Goal: Information Seeking & Learning: Find specific page/section

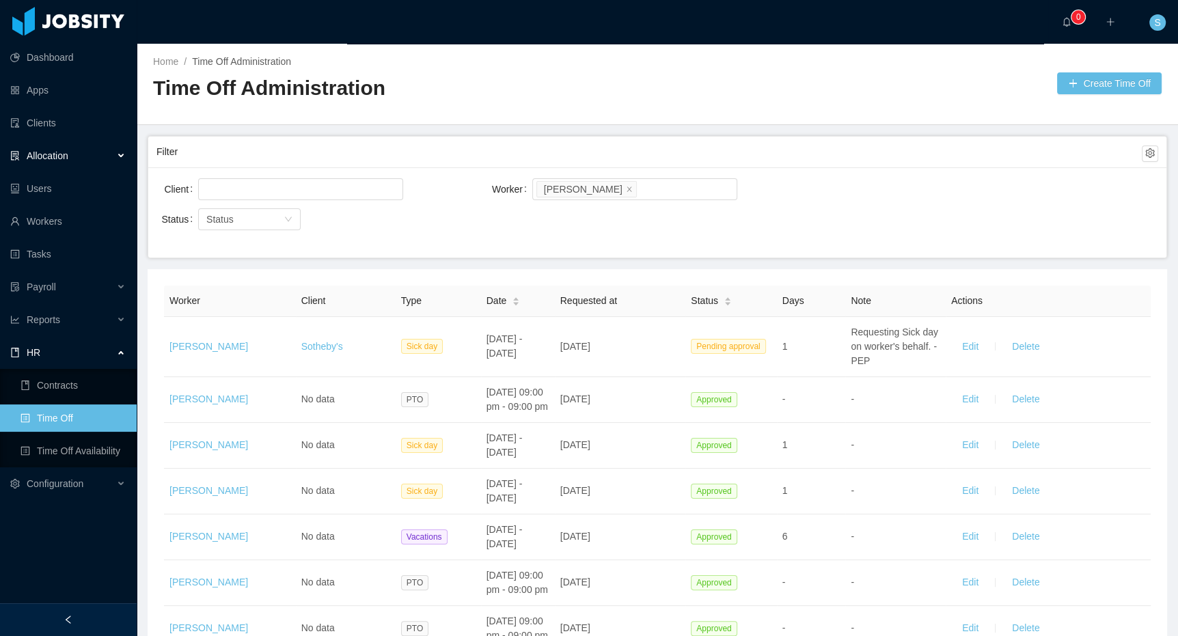
click at [61, 155] on span "Allocation" at bounding box center [48, 155] width 42 height 11
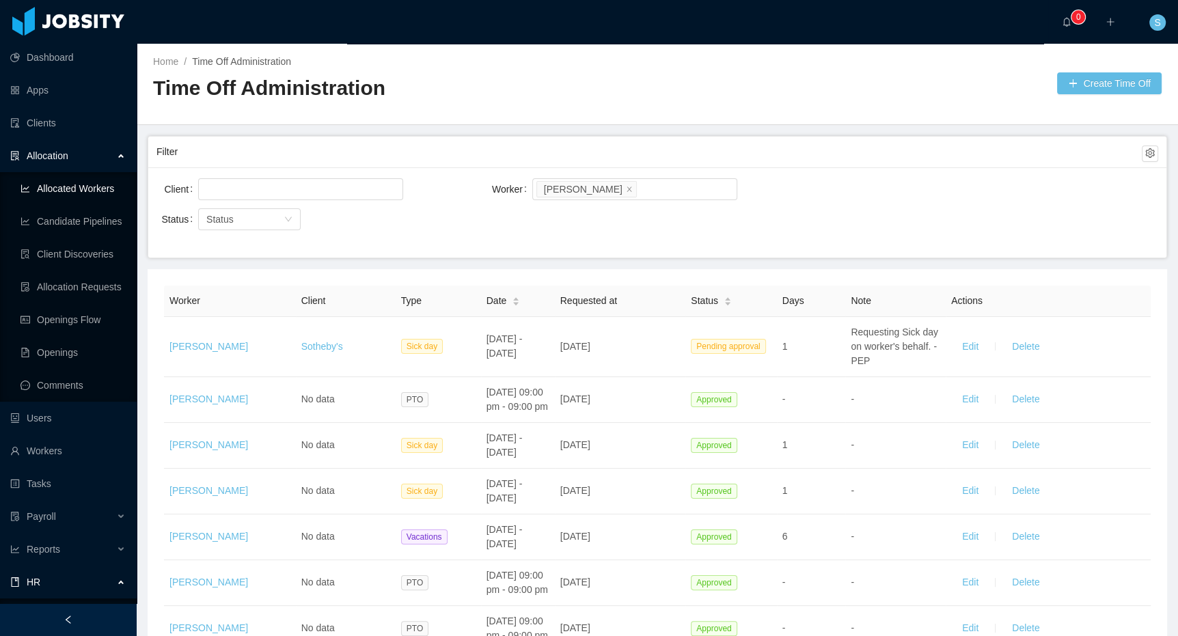
click at [71, 185] on link "Allocated Workers" at bounding box center [73, 188] width 105 height 27
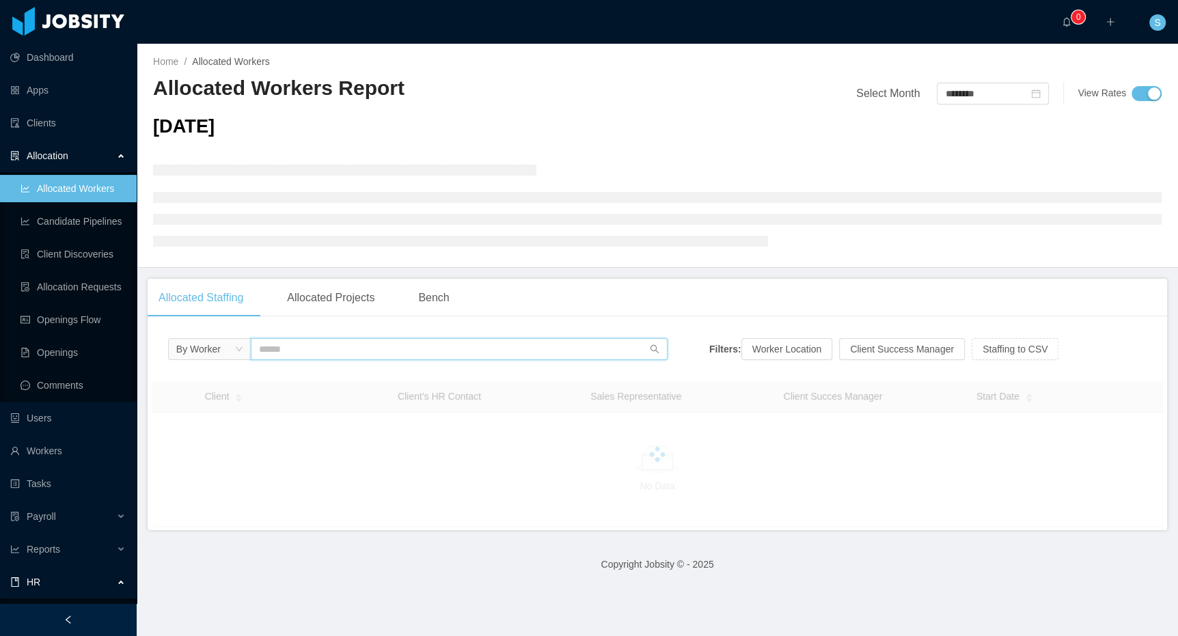
click at [379, 354] on input "text" at bounding box center [459, 349] width 417 height 22
click at [82, 124] on link "Clients" at bounding box center [67, 122] width 115 height 27
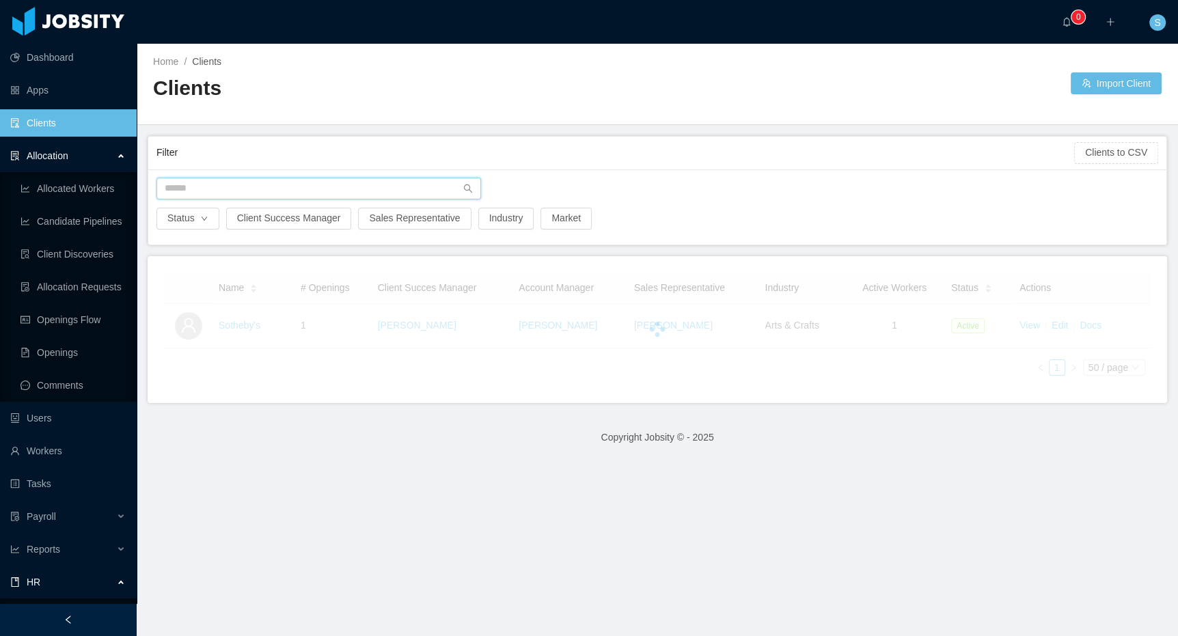
click at [366, 184] on input "text" at bounding box center [319, 189] width 325 height 22
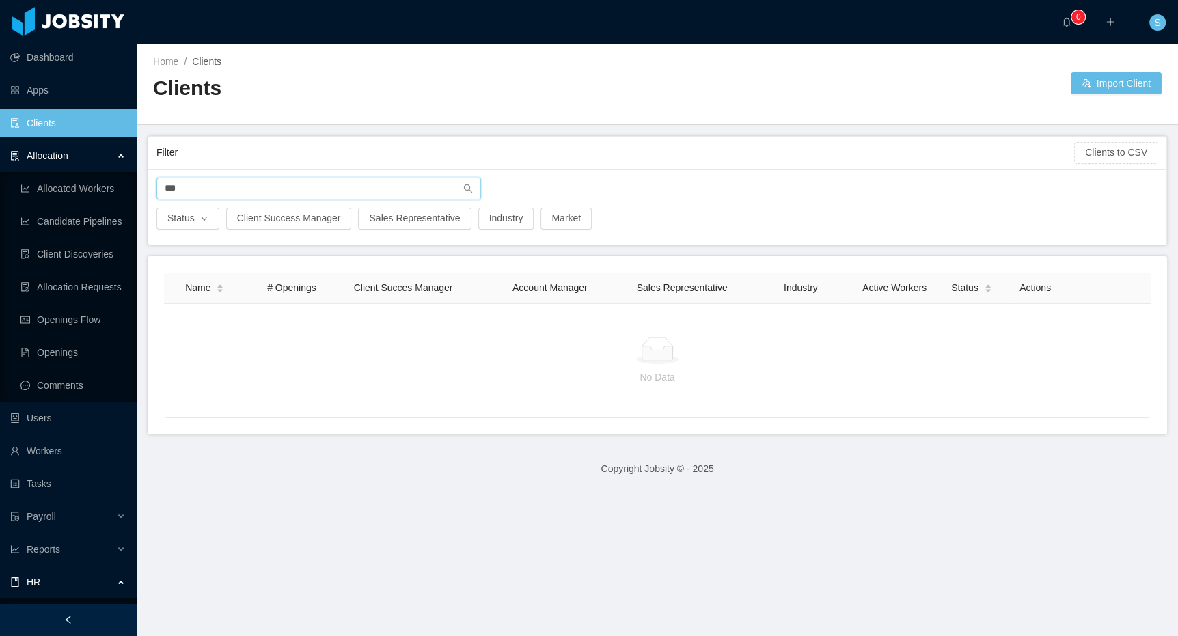
type input "***"
click at [57, 447] on link "Workers" at bounding box center [67, 450] width 115 height 27
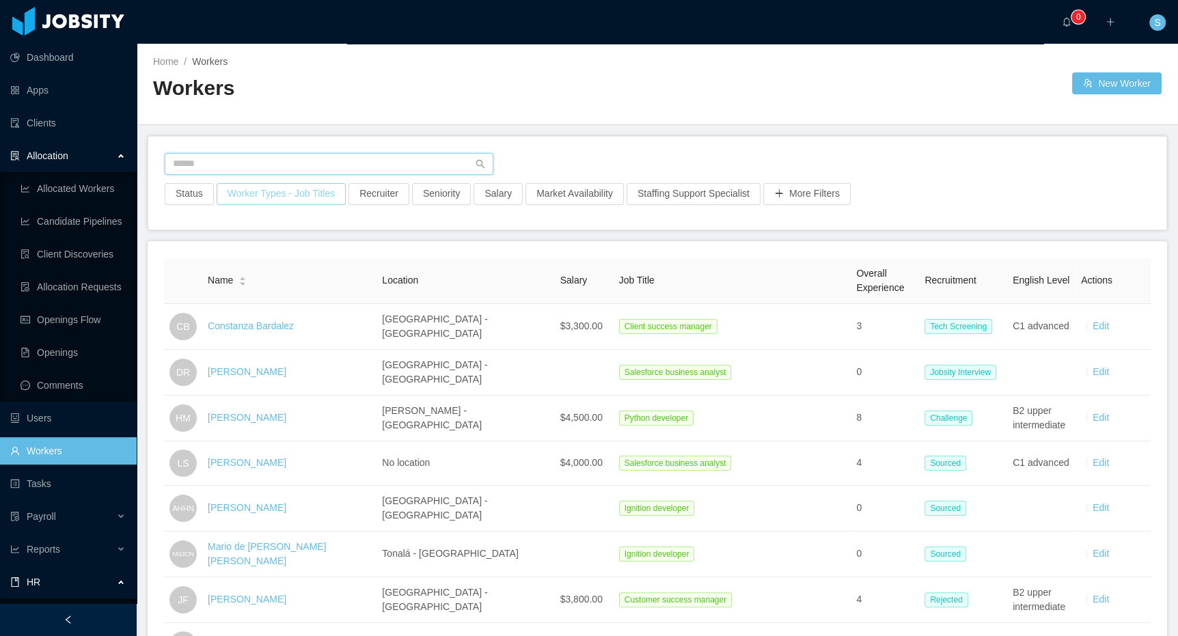
click at [234, 185] on div "Status Worker Types - Job Titles Recruiter Seniority Salary Market Availability…" at bounding box center [657, 183] width 1018 height 93
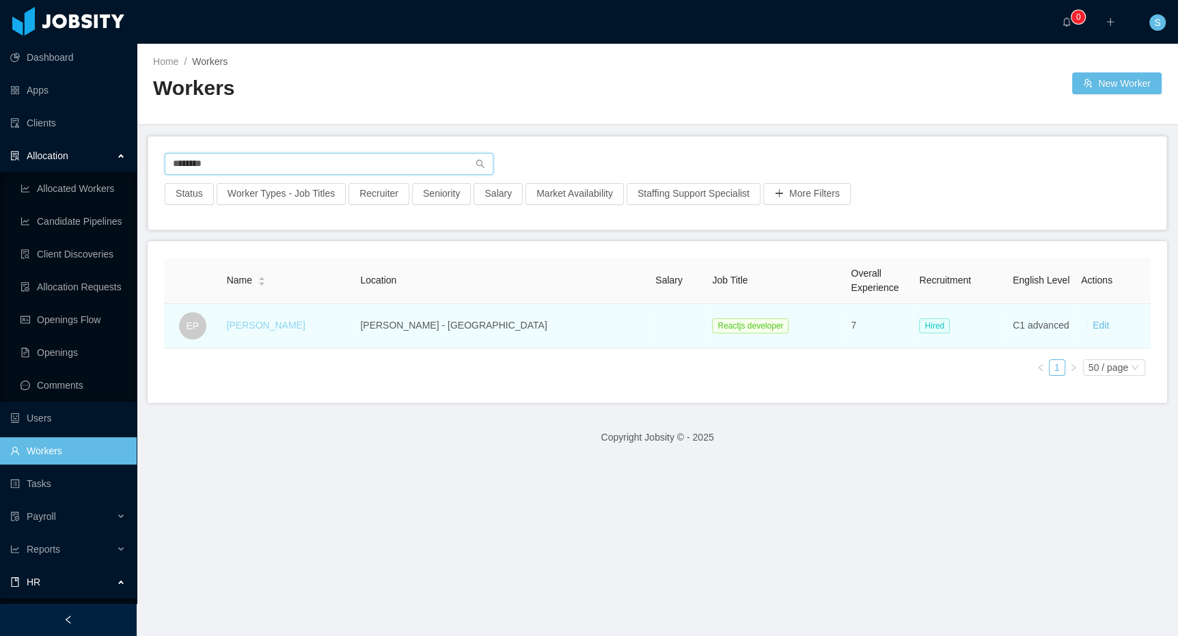
type input "********"
click at [273, 325] on link "[PERSON_NAME]" at bounding box center [266, 325] width 79 height 11
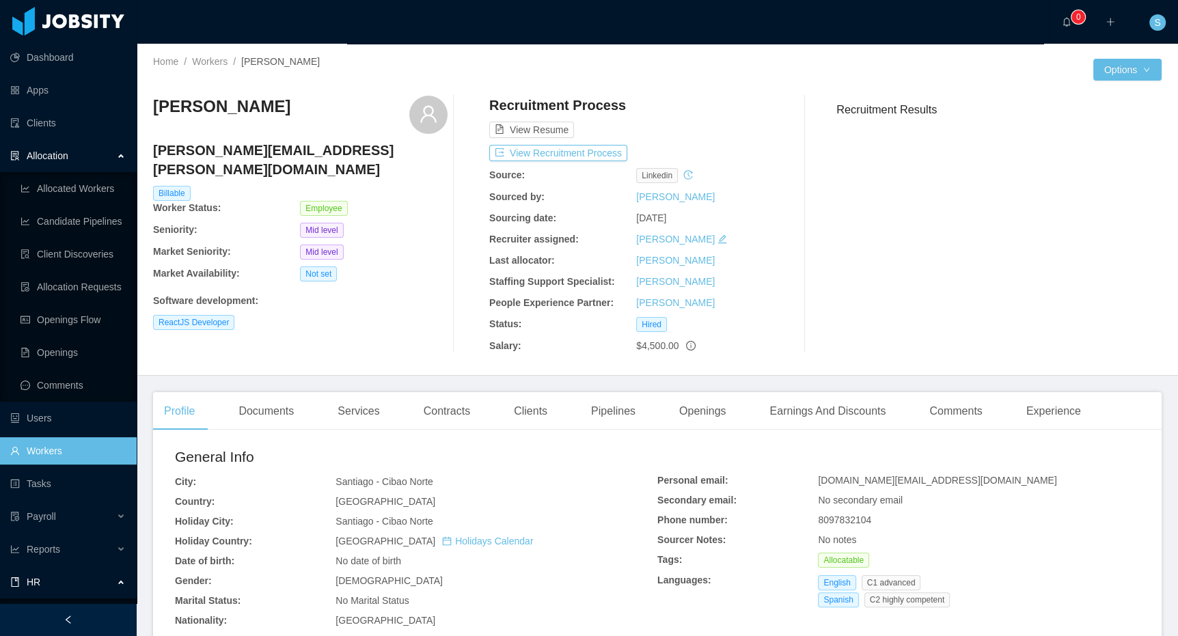
click at [364, 50] on div "Home / Workers / Edwin Poueriet / Options Edwin Poueriet edwin.poueriet@jobsity…" at bounding box center [658, 210] width 1042 height 332
click at [77, 154] on div "Allocation" at bounding box center [68, 155] width 137 height 27
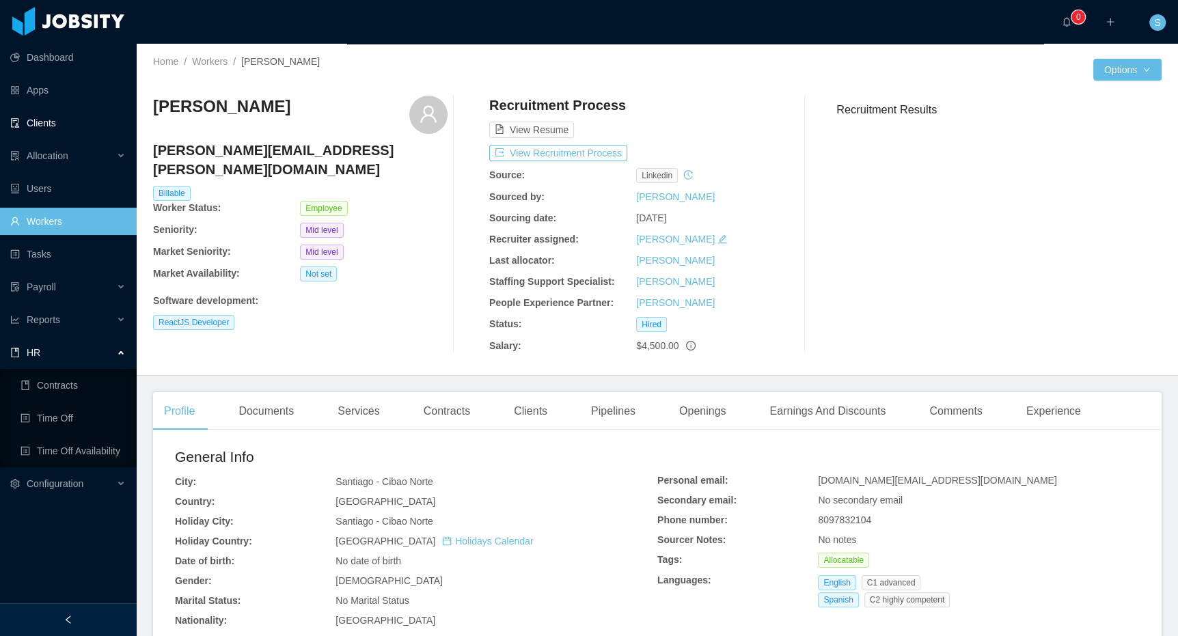
click at [57, 127] on link "Clients" at bounding box center [67, 122] width 115 height 27
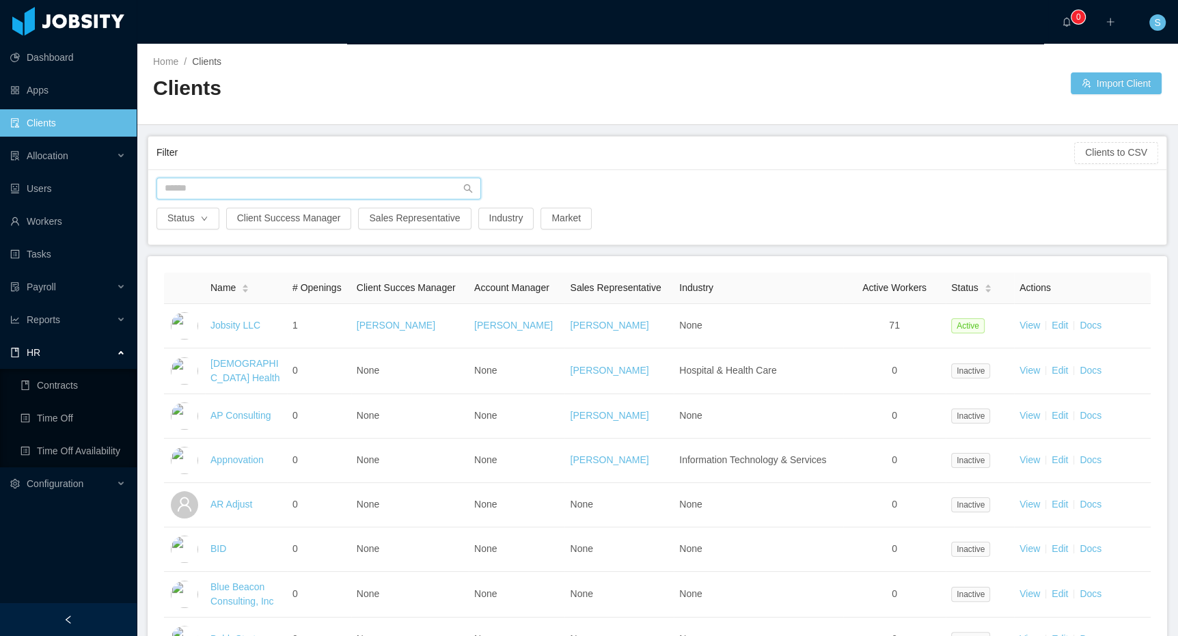
click at [230, 191] on input "text" at bounding box center [319, 189] width 325 height 22
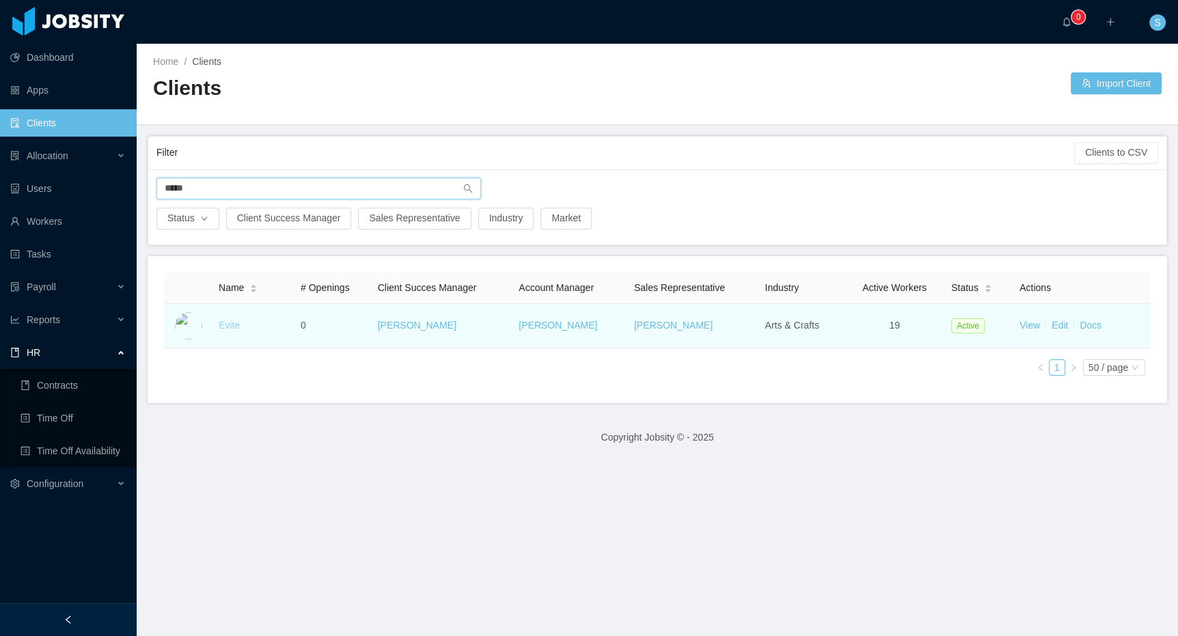
type input "*****"
click at [226, 326] on link "Evite" at bounding box center [229, 325] width 21 height 11
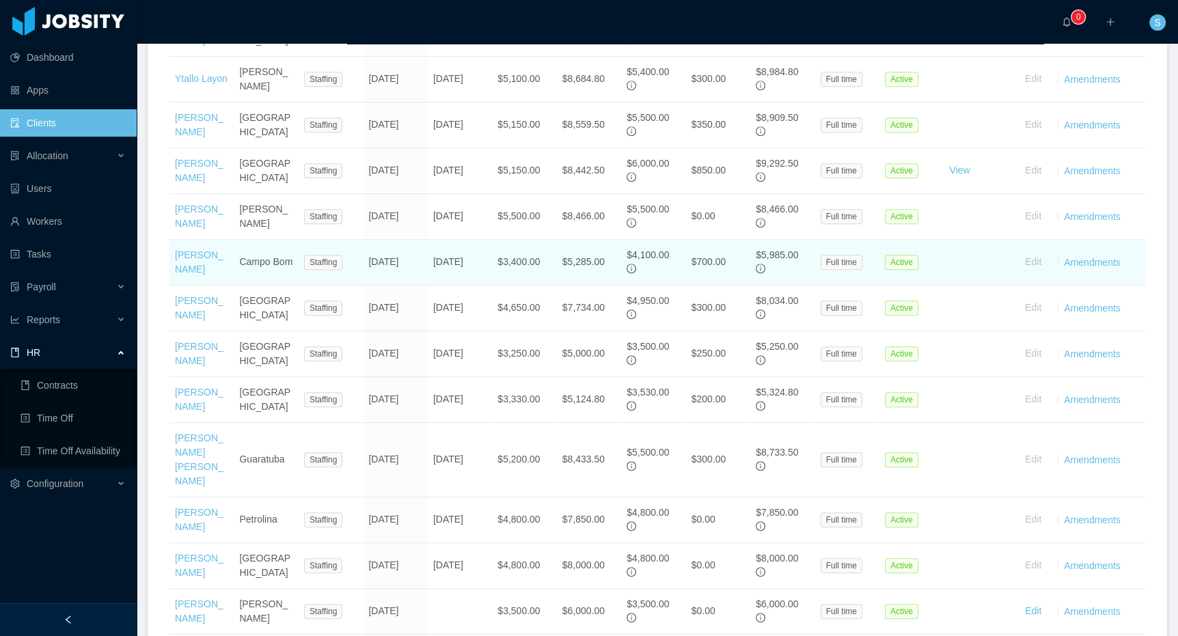
scroll to position [530, 0]
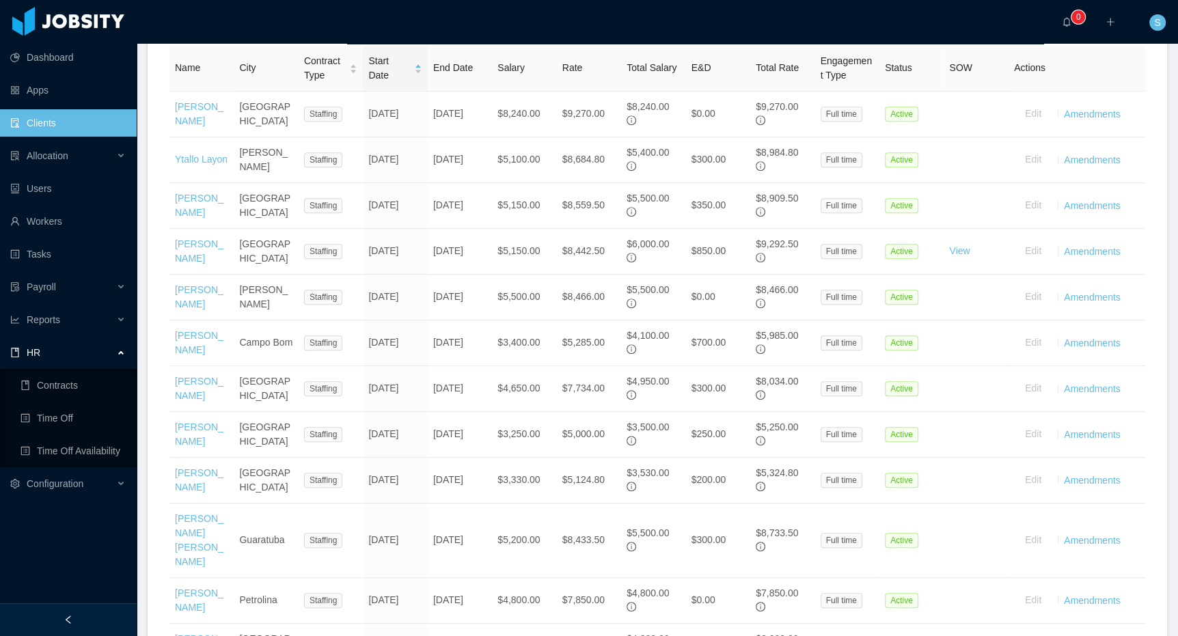
click at [77, 526] on div "Dashboard Apps Clients Allocation Allocated Workers Candidate Pipelines Client …" at bounding box center [68, 285] width 137 height 571
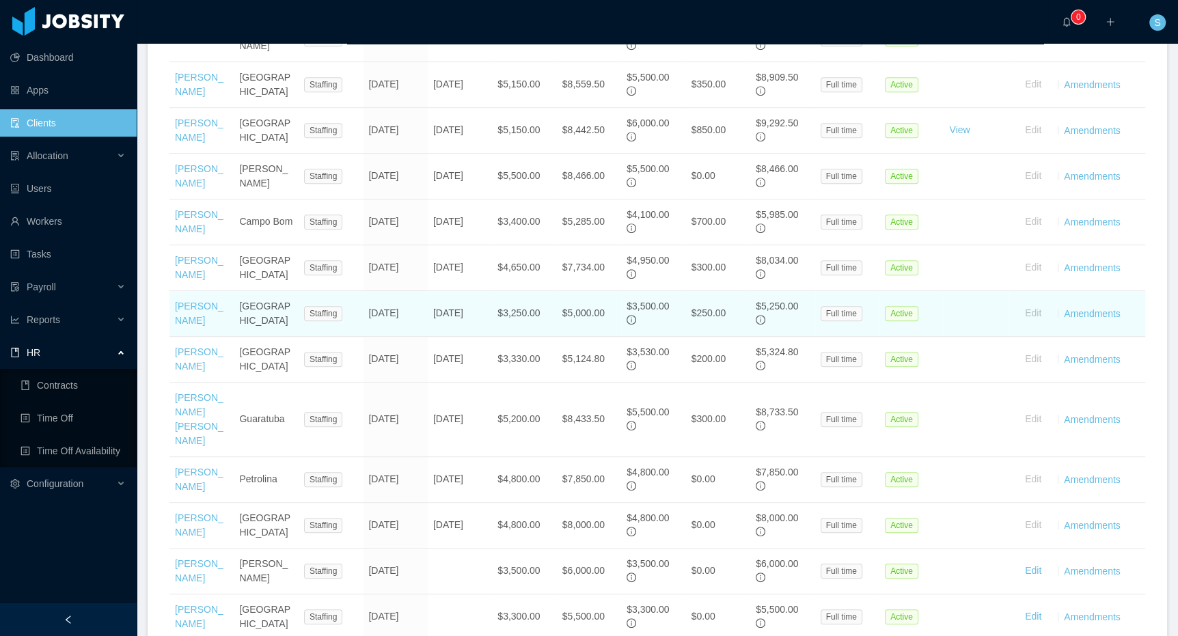
scroll to position [651, 0]
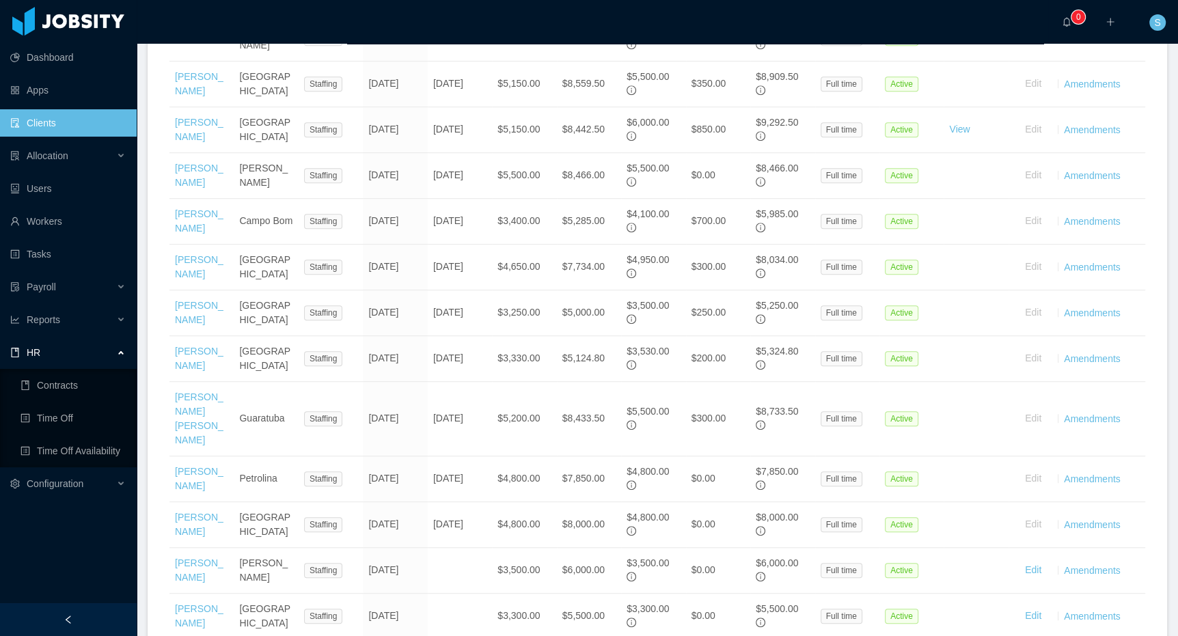
click at [14, 535] on div "Dashboard Apps Clients Allocation Allocated Workers Candidate Pipelines Client …" at bounding box center [68, 285] width 137 height 571
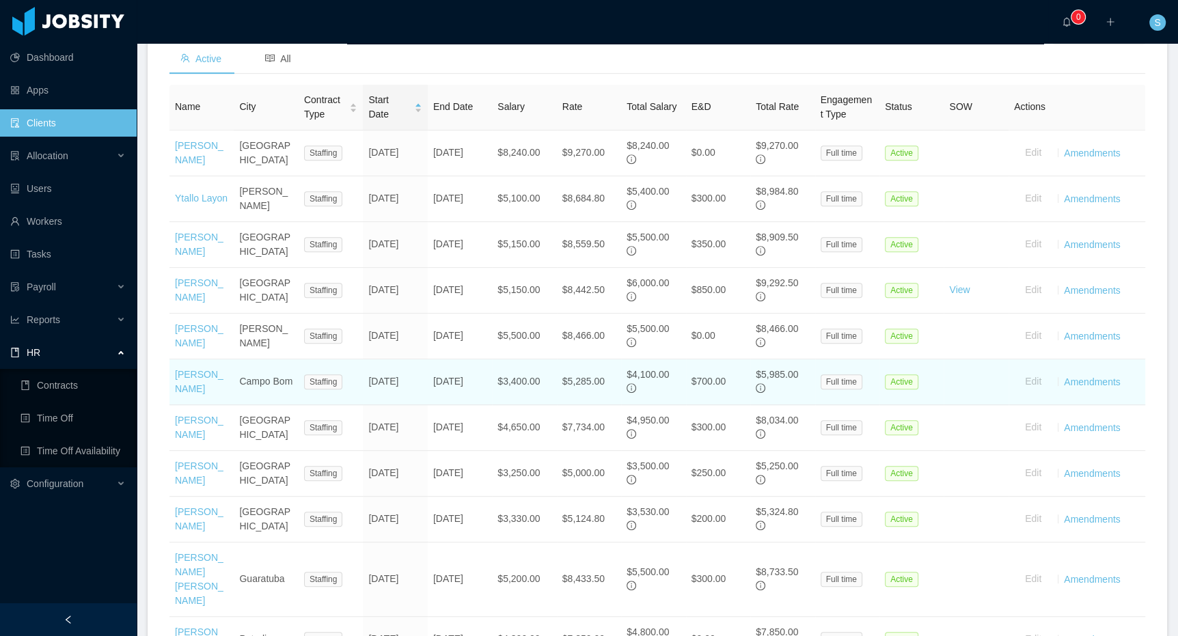
scroll to position [485, 0]
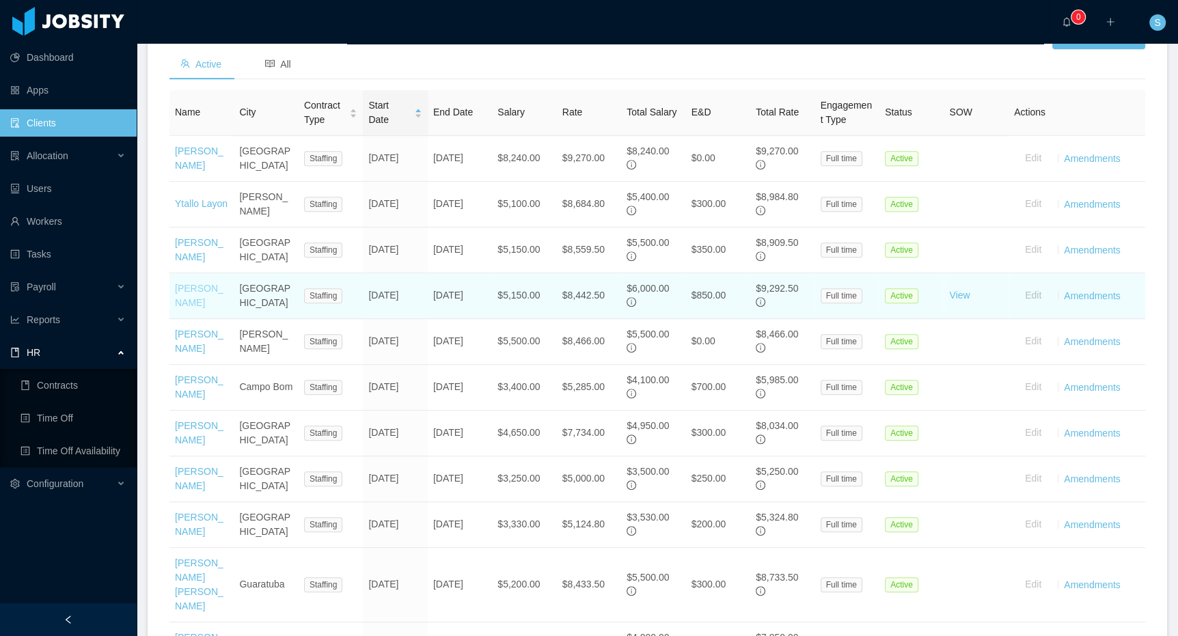
click at [195, 308] on link "Levy Anjos" at bounding box center [199, 295] width 49 height 25
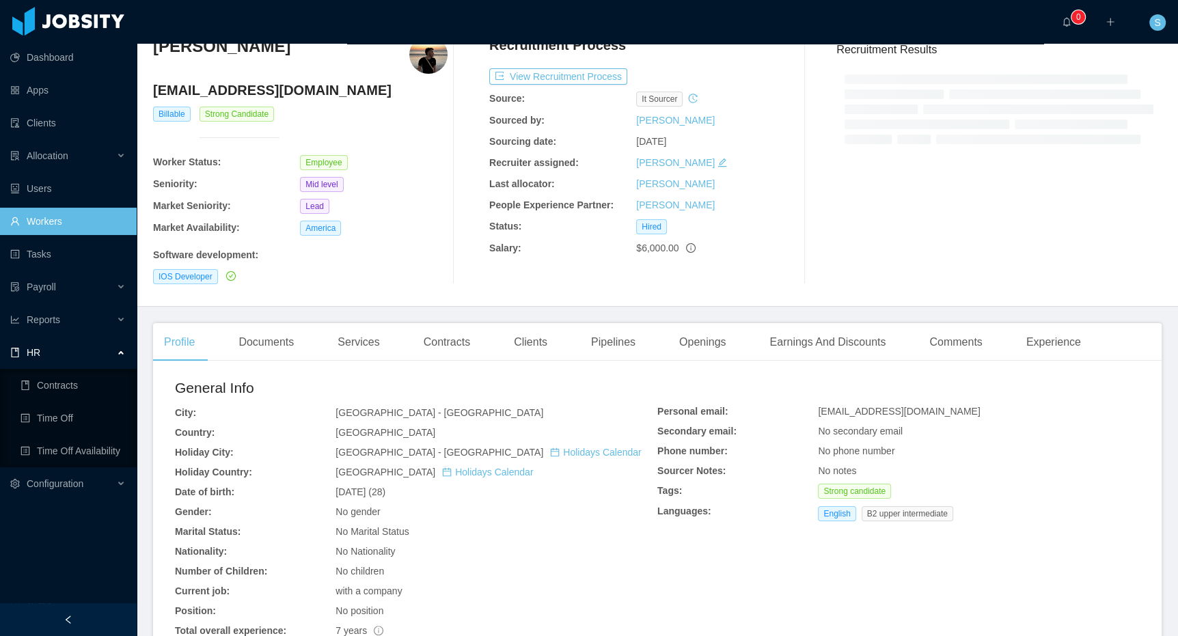
scroll to position [485, 0]
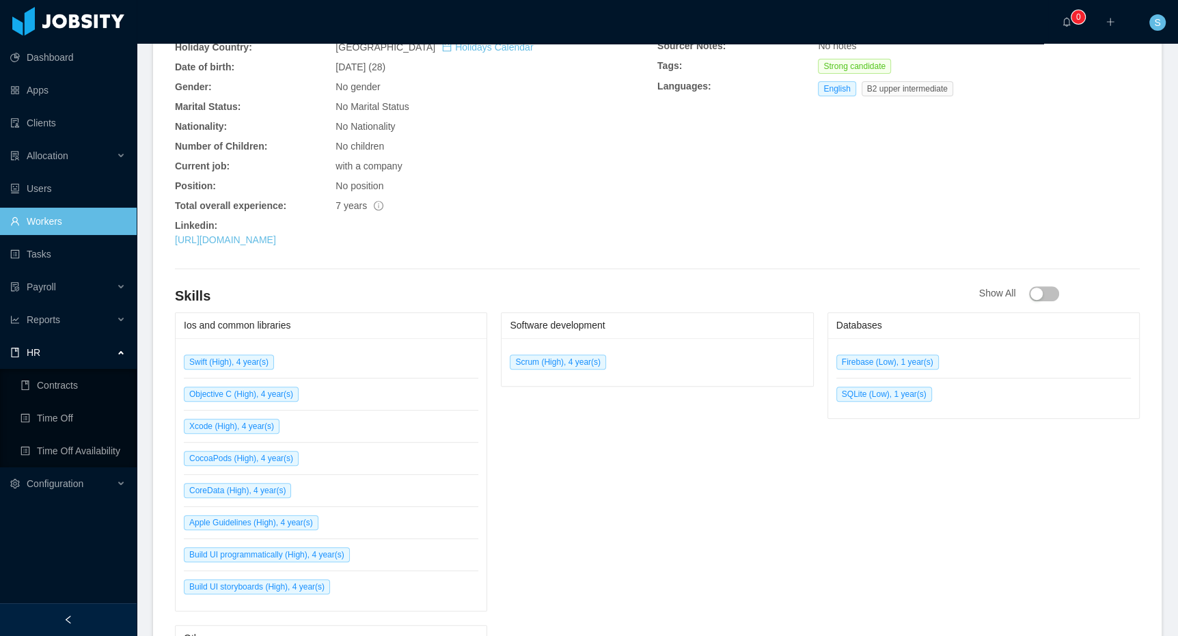
click at [66, 571] on div "Dashboard Apps Clients Allocation Allocated Workers Candidate Pipelines Client …" at bounding box center [68, 285] width 137 height 571
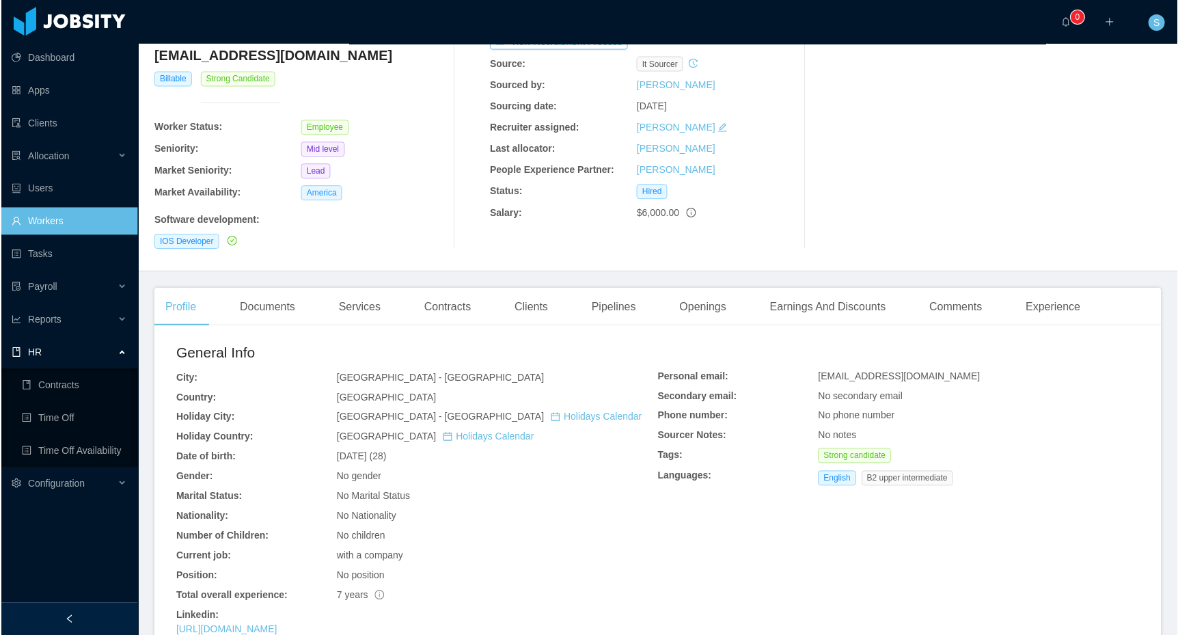
scroll to position [0, 0]
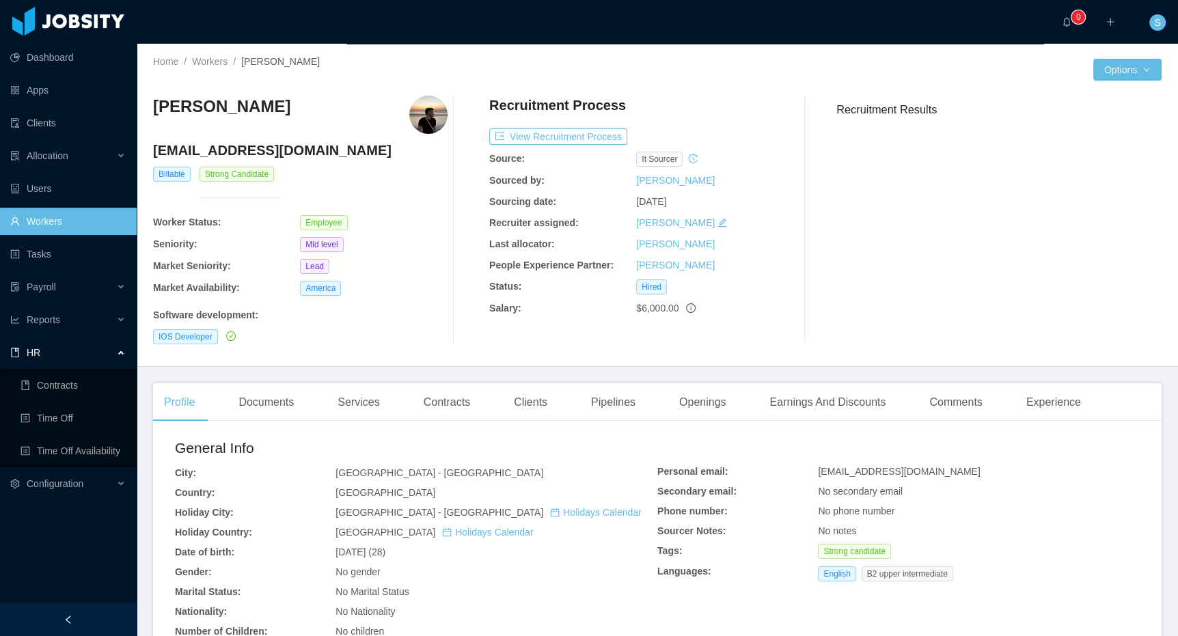
click at [354, 373] on main "Home / Workers / Levy Anjos / Options Levy Anjos levy.anjos@jobsity.com Billabl…" at bounding box center [658, 340] width 1042 height 593
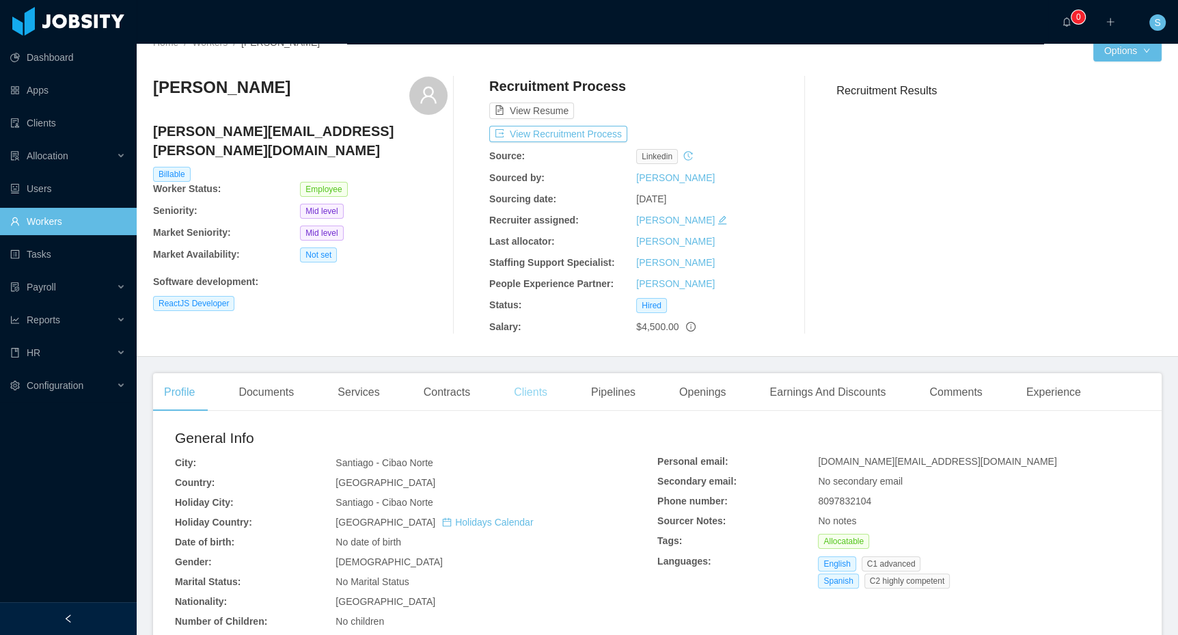
scroll to position [19, 0]
